Goal: Communication & Community: Answer question/provide support

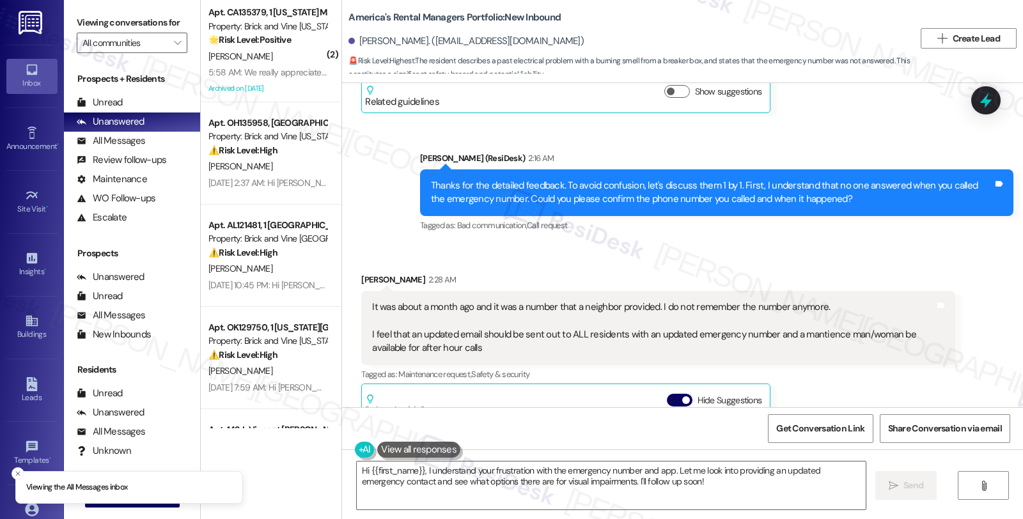
scroll to position [1390, 0]
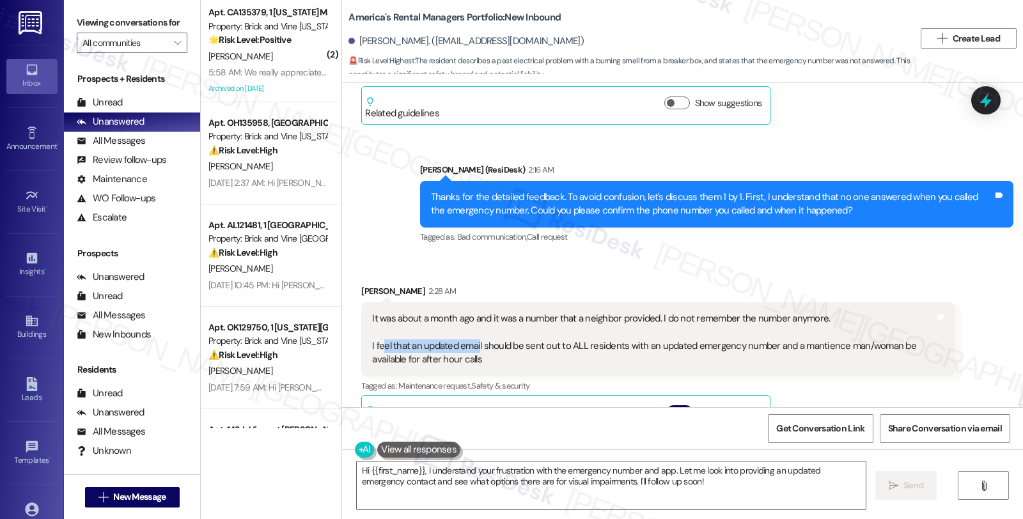
drag, startPoint x: 373, startPoint y: 330, endPoint x: 469, endPoint y: 334, distance: 95.3
click at [469, 334] on div "It was about a month ago and it was a number that a neighbor provided. I do not…" at bounding box center [653, 339] width 562 height 55
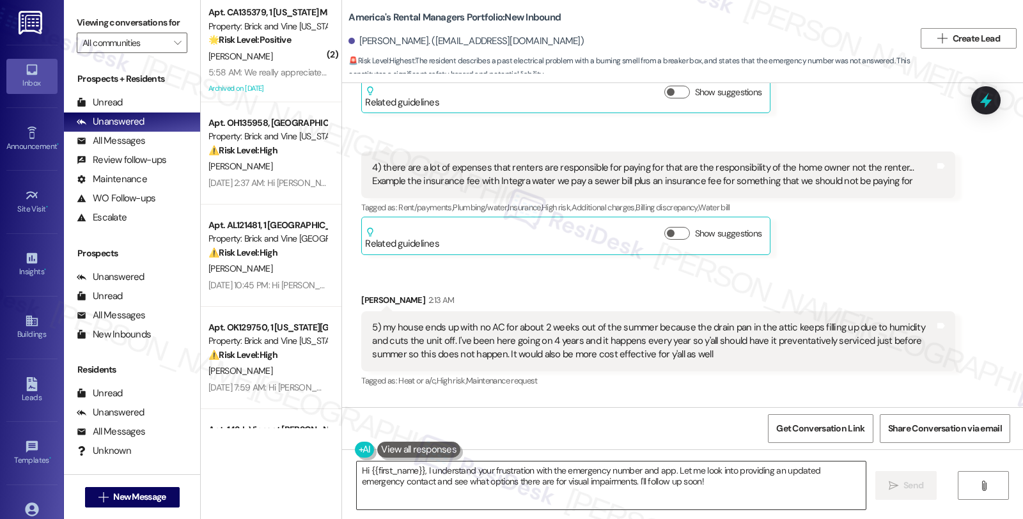
scroll to position [964, 0]
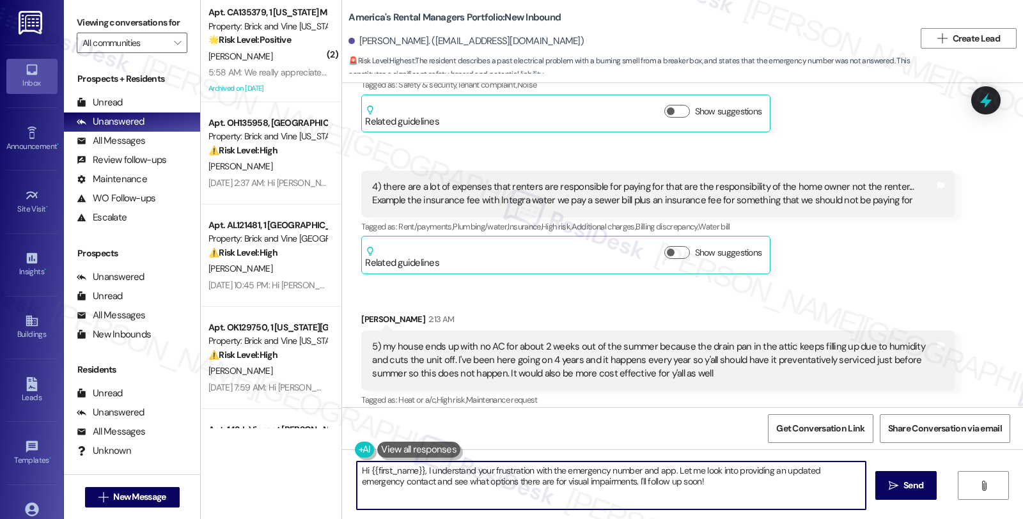
drag, startPoint x: 418, startPoint y: 470, endPoint x: 344, endPoint y: 462, distance: 74.6
click at [350, 462] on div "Hi {{first_name}}, I understand your frustration with the emergency number and …" at bounding box center [605, 485] width 510 height 49
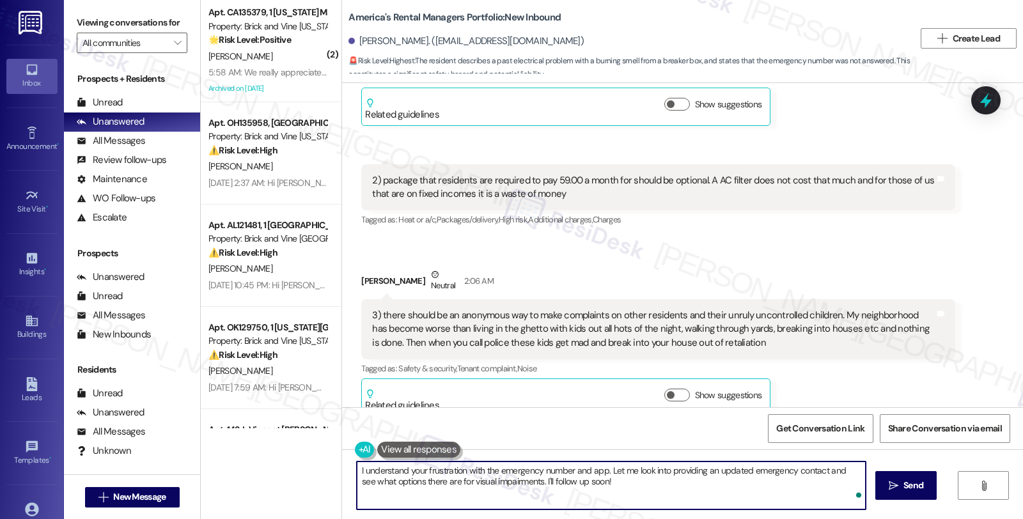
scroll to position [538, 0]
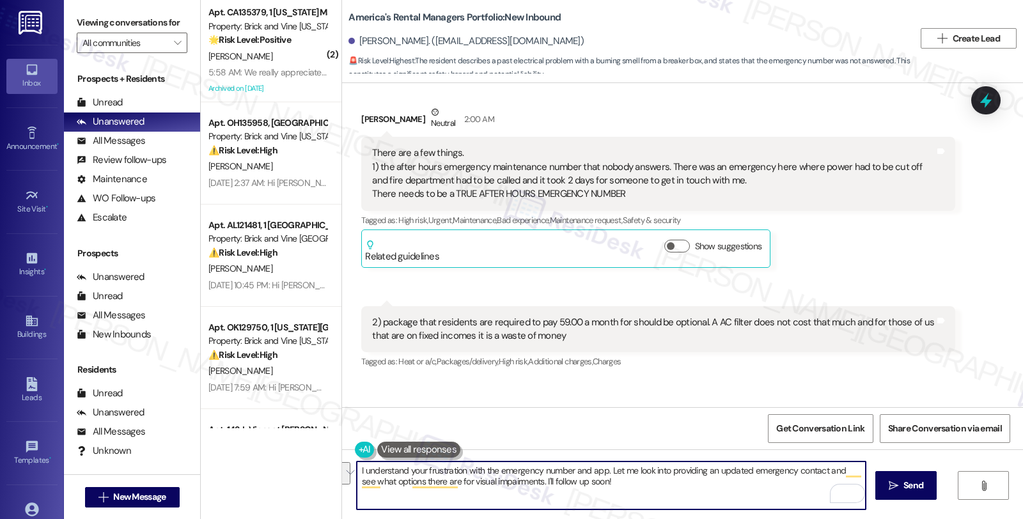
drag, startPoint x: 603, startPoint y: 471, endPoint x: 615, endPoint y: 490, distance: 22.7
click at [615, 490] on textarea "I understand your frustration with the emergency number and app. Let me look in…" at bounding box center [611, 486] width 509 height 48
click at [858, 473] on textarea "I understand your frustration with the emergency number and app. We'll look int…" at bounding box center [611, 486] width 509 height 48
type textarea "I understand your frustration with the emergency number and app. We'll look int…"
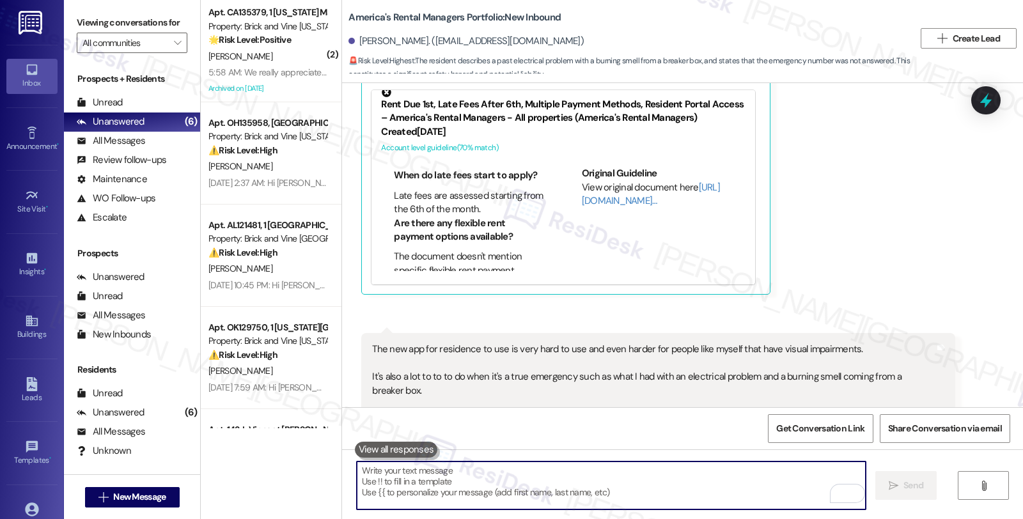
scroll to position [1817, 0]
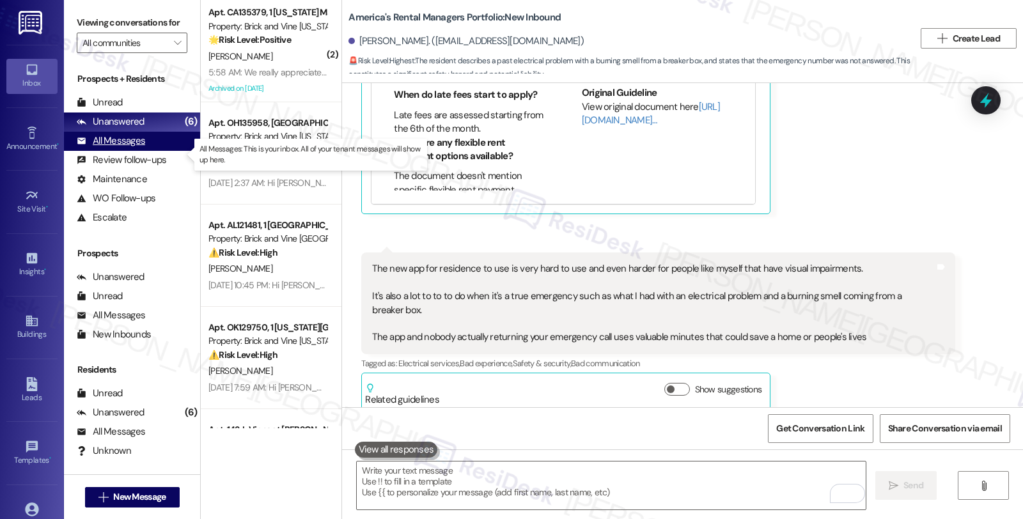
click at [130, 148] on div "All Messages" at bounding box center [111, 140] width 68 height 13
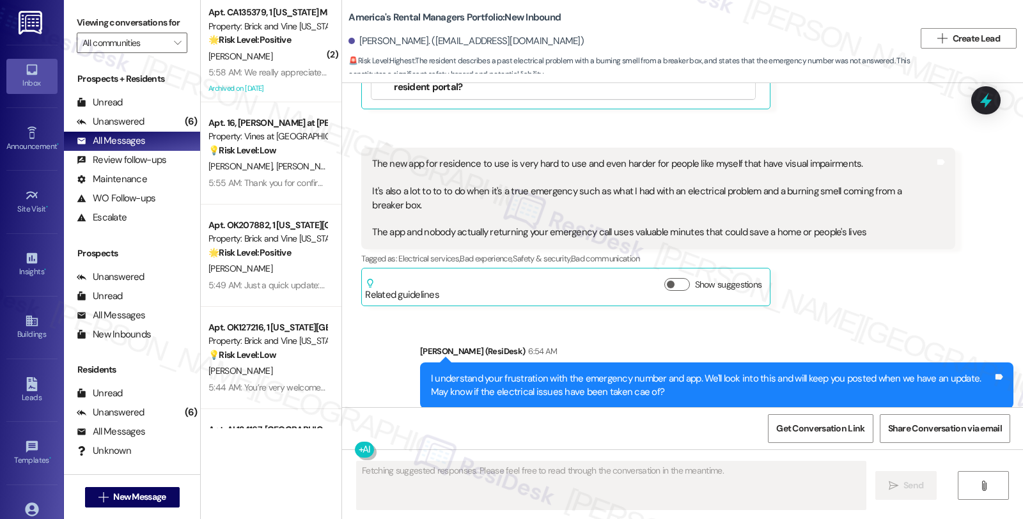
scroll to position [1939, 0]
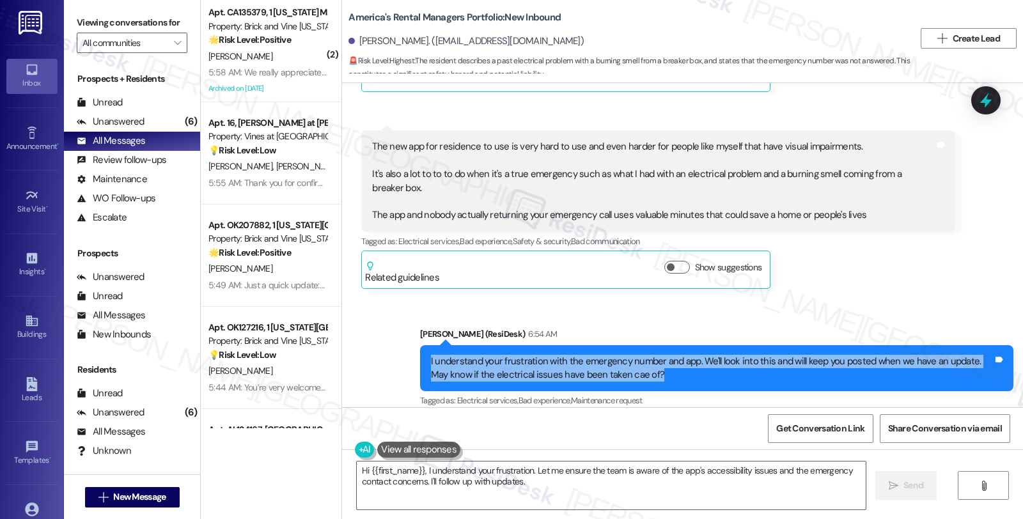
drag, startPoint x: 654, startPoint y: 360, endPoint x: 406, endPoint y: 333, distance: 249.5
click at [410, 333] on div "Sent via SMS Sarah (ResiDesk) 6:54 AM I understand your frustration with the em…" at bounding box center [716, 369] width 612 height 102
copy div "I understand your frustration with the emergency number and app. We'll look int…"
click at [506, 477] on textarea "Hi {{first_name}}, I understand your frustration. Let me ensure the team is awa…" at bounding box center [611, 486] width 509 height 48
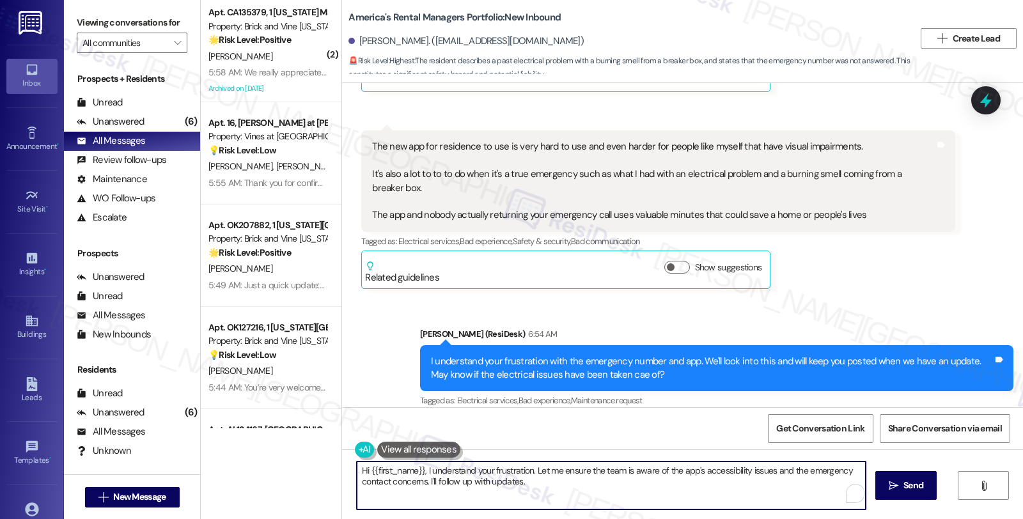
paste textarea "I understand your frustration with the emergency number and app. We'll look int…"
click at [544, 483] on textarea "I understand your frustration with the emergency number and app. We'll look int…" at bounding box center [611, 486] width 509 height 48
type textarea "I understand your frustration with the emergency number and app. We'll look int…"
click at [893, 489] on icon "" at bounding box center [894, 486] width 10 height 10
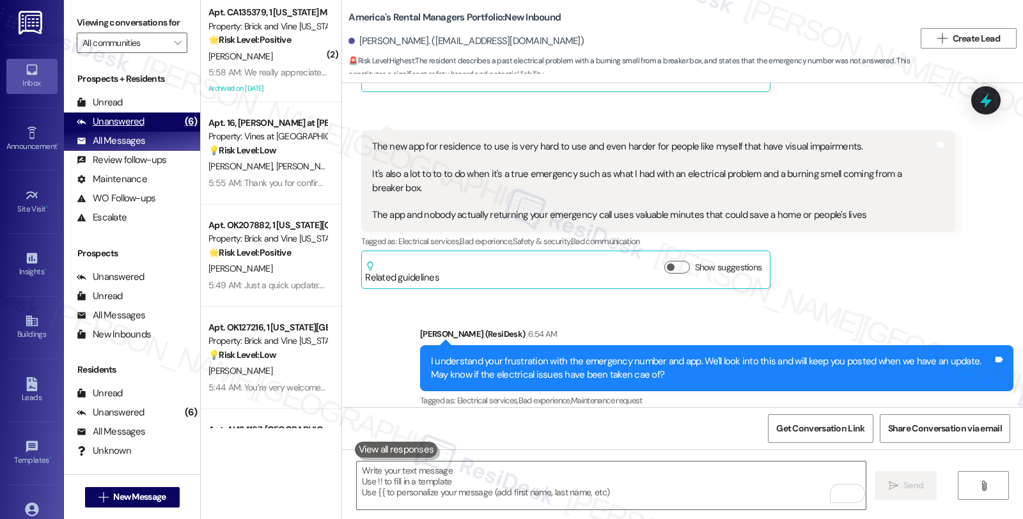
click at [141, 128] on div "Unanswered" at bounding box center [111, 121] width 68 height 13
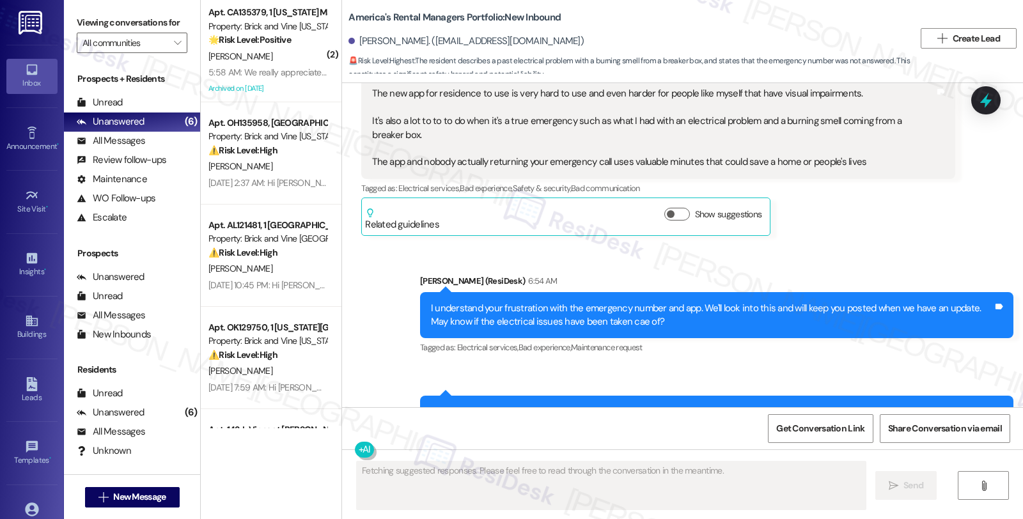
scroll to position [2043, 0]
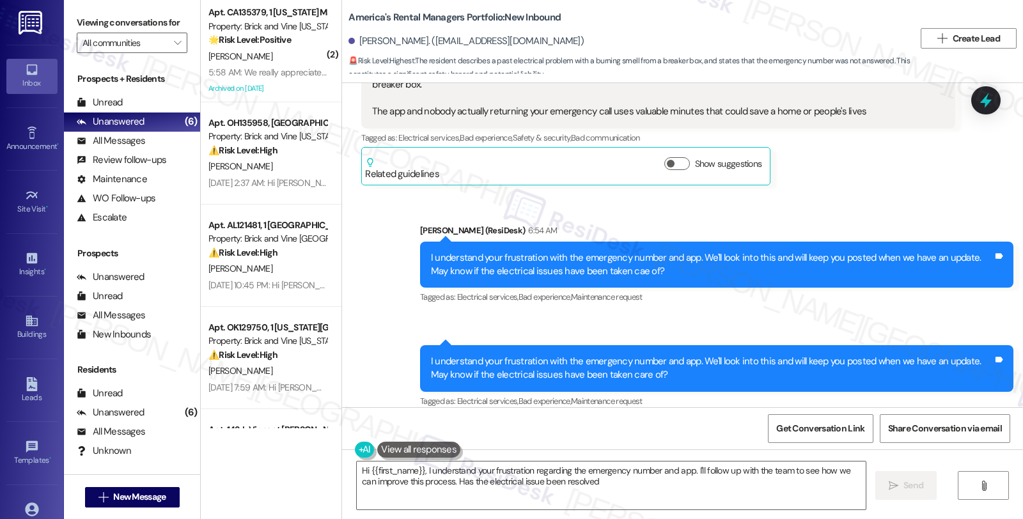
type textarea "Hi {{first_name}}, I understand your frustration regarding the emergency number…"
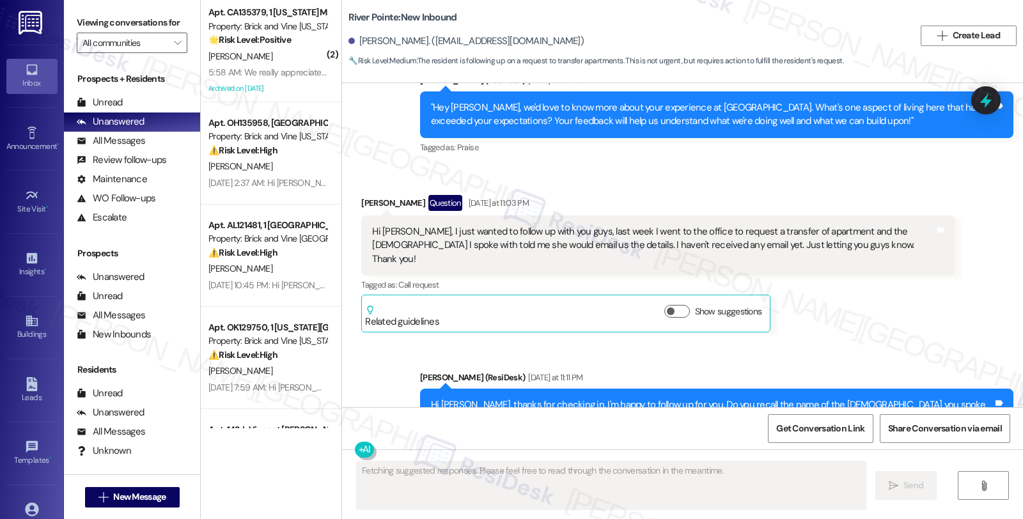
scroll to position [753, 0]
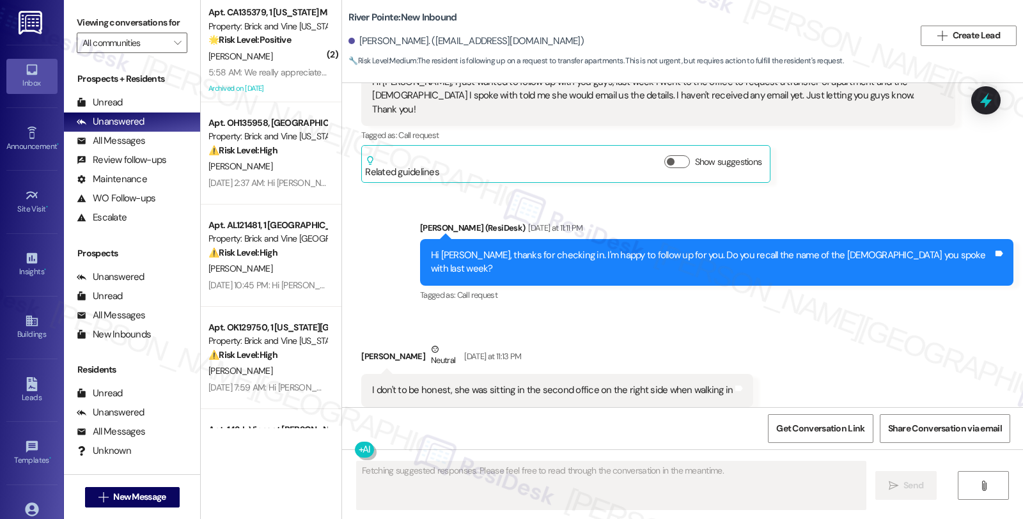
click at [852, 357] on div "Received via SMS [PERSON_NAME] Neutral [DATE] at 11:13 PM I don't to be honest,…" at bounding box center [682, 374] width 681 height 121
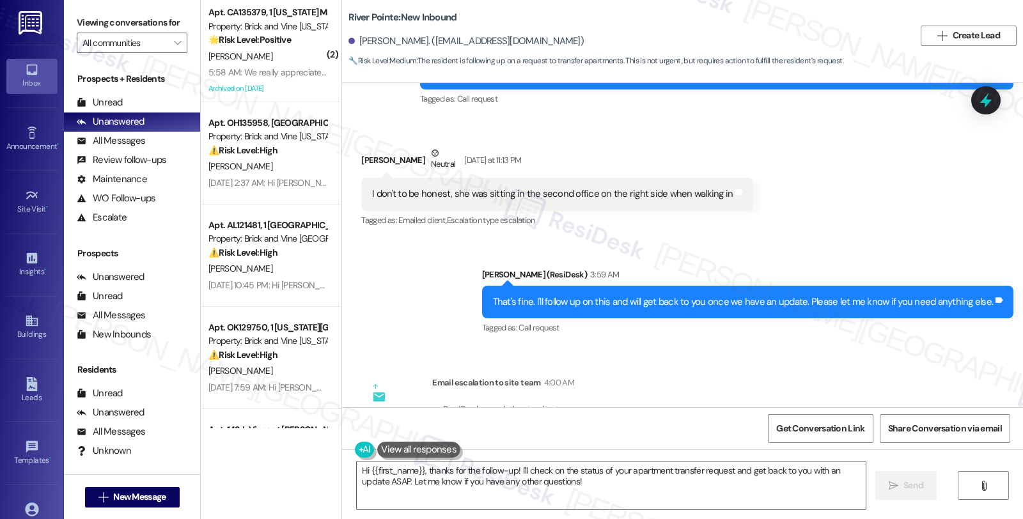
scroll to position [923, 0]
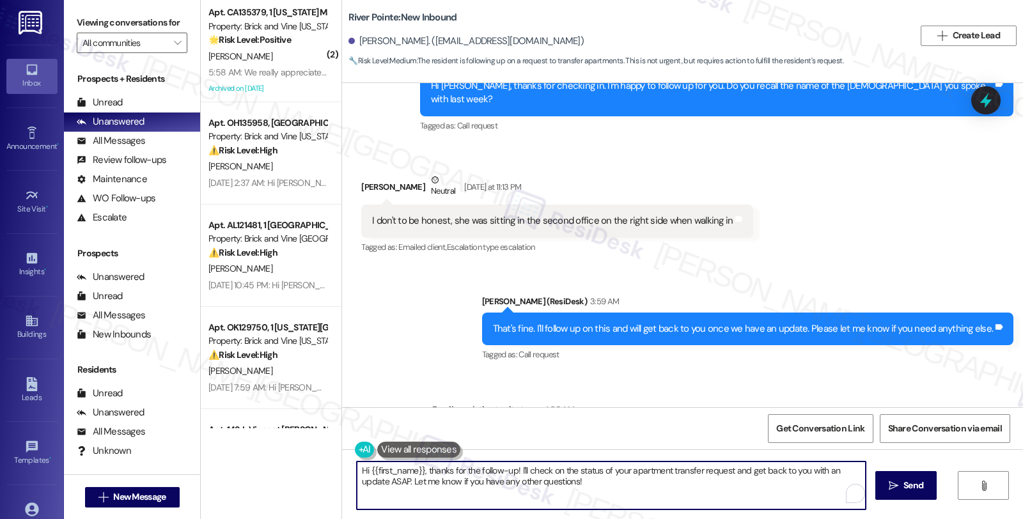
drag, startPoint x: 420, startPoint y: 471, endPoint x: 612, endPoint y: 482, distance: 192.7
click at [612, 482] on textarea "Hi {{first_name}}, thanks for the follow-up! I'll check on the status of your a…" at bounding box center [611, 486] width 509 height 48
paste textarea "I will be reaching out to them on 08/20 concerning the process"
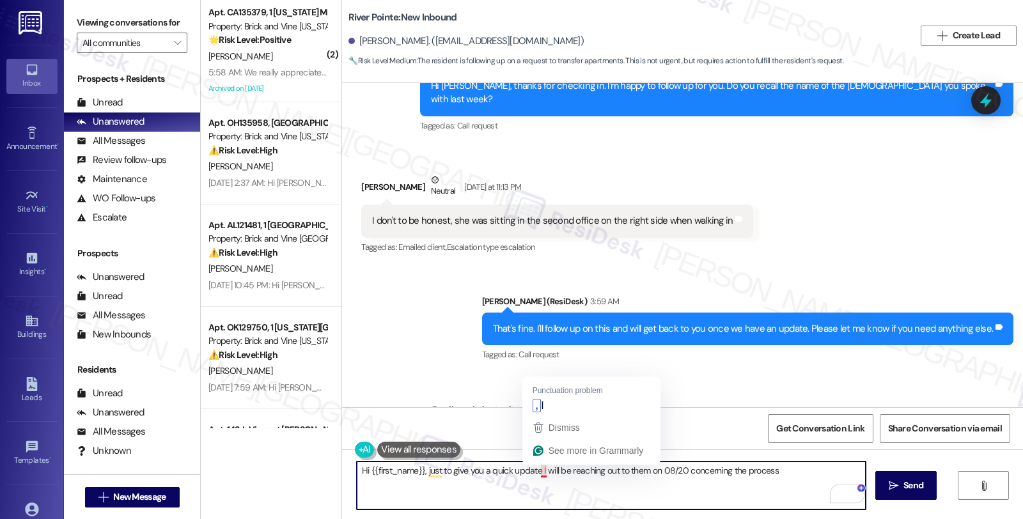
click at [531, 472] on textarea "Hi {{first_name}}, just to give you a quick update I will be reaching out to th…" at bounding box center [611, 486] width 509 height 48
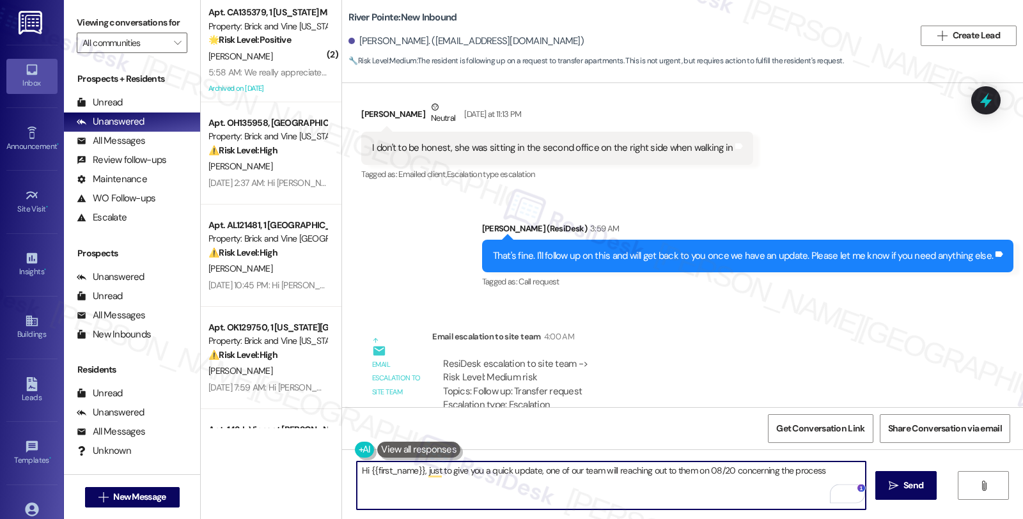
scroll to position [1135, 0]
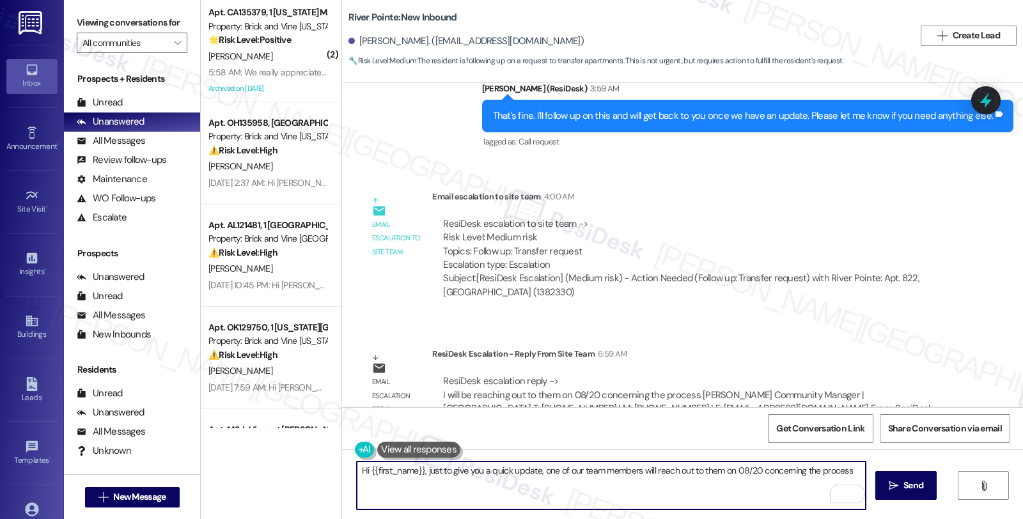
click at [712, 471] on textarea "Hi {{first_name}}, just to give you a quick update, one of our team members wil…" at bounding box center [611, 486] width 509 height 48
click at [707, 470] on textarea "Hi {{first_name}}, just to give you a quick update, one of our team members wil…" at bounding box center [611, 486] width 509 height 48
click at [784, 470] on textarea "Hi {{first_name}}, just to give you a quick update, one of our team members wil…" at bounding box center [611, 486] width 509 height 48
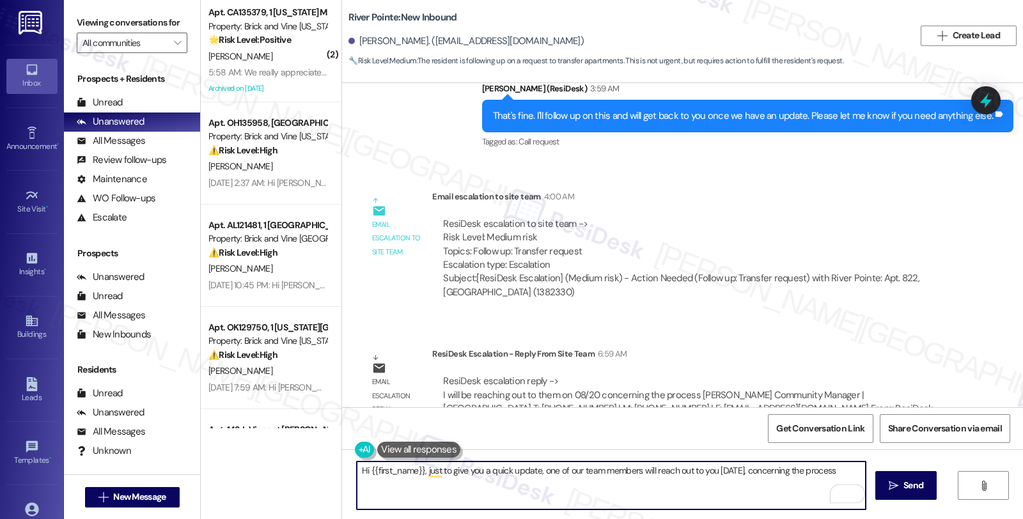
click at [784, 470] on textarea "Hi {{first_name}}, just to give you a quick update, one of our team members wil…" at bounding box center [611, 486] width 509 height 48
click at [414, 487] on textarea "Hi {{first_name}}, just to give you a quick update, one of our team members wil…" at bounding box center [611, 486] width 509 height 48
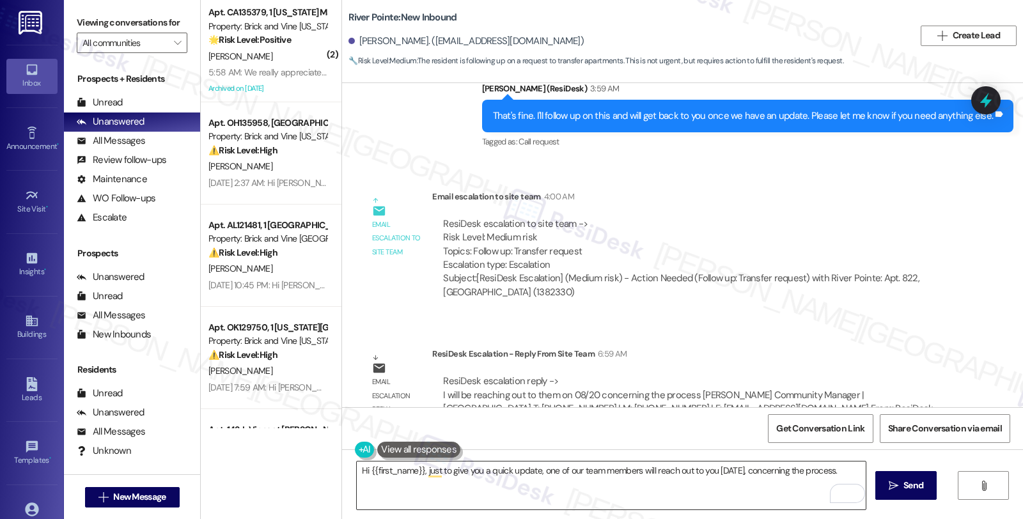
click at [509, 491] on textarea "Hi {{first_name}}, just to give you a quick update, one of our team members wil…" at bounding box center [611, 486] width 509 height 48
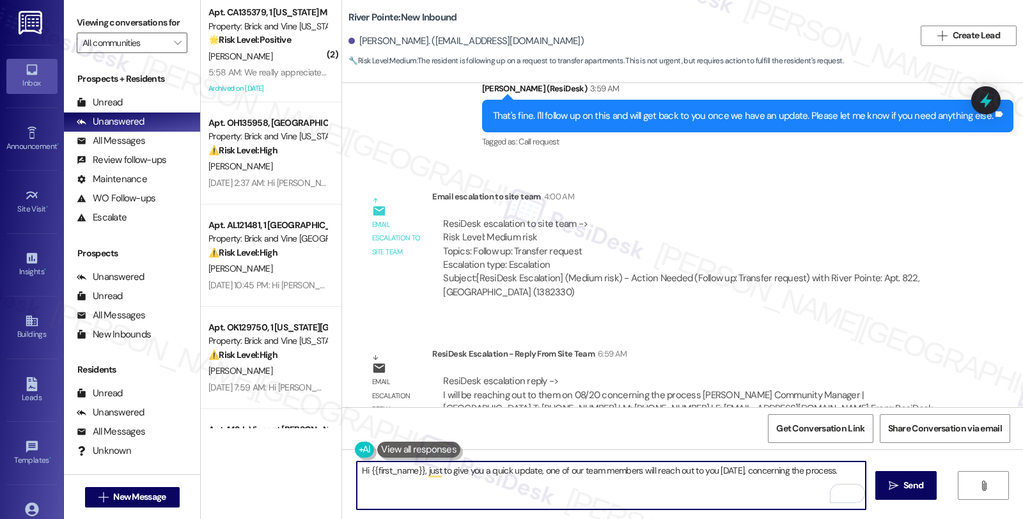
paste textarea "Should you have other concerns, please feel free to reach out."
type textarea "Hi {{first_name}}, just to give you a quick update, one of our team members wil…"
click at [907, 484] on span "Send" at bounding box center [913, 485] width 20 height 13
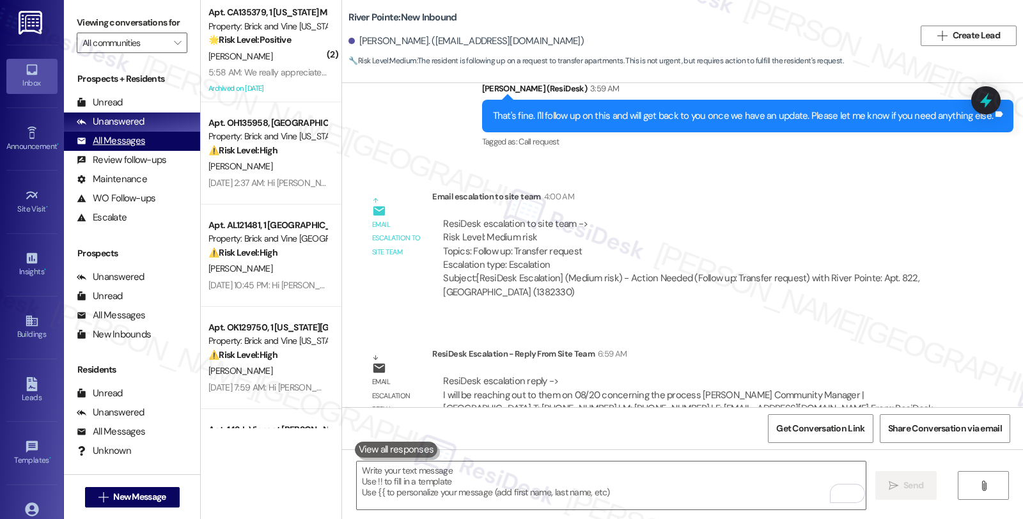
click at [157, 151] on div "All Messages (undefined)" at bounding box center [132, 141] width 136 height 19
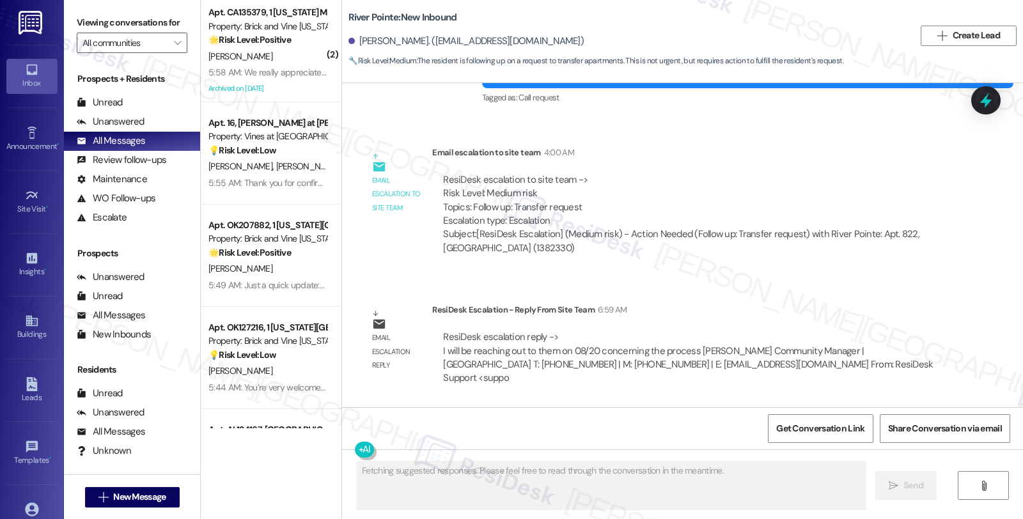
scroll to position [1257, 0]
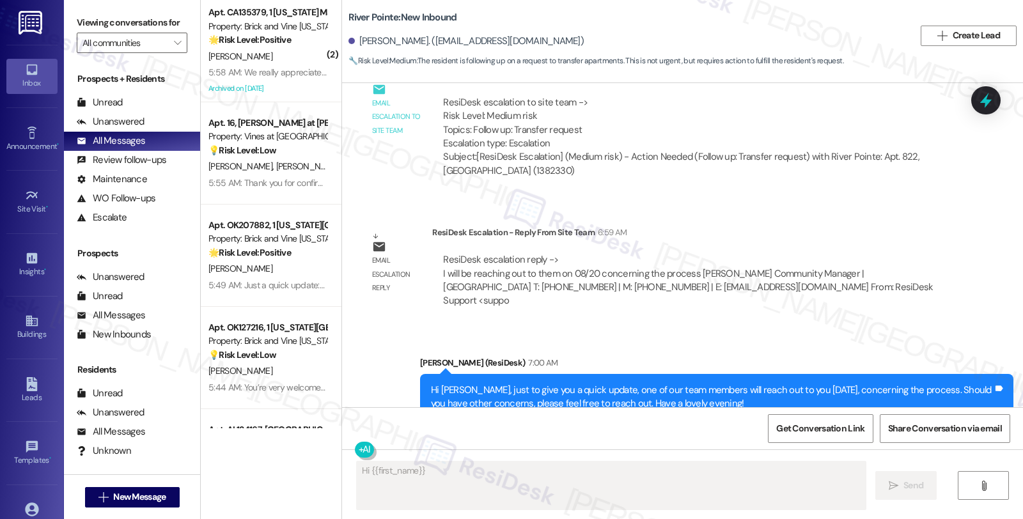
type textarea "Hi {{first_name}},"
